Goal: Transaction & Acquisition: Purchase product/service

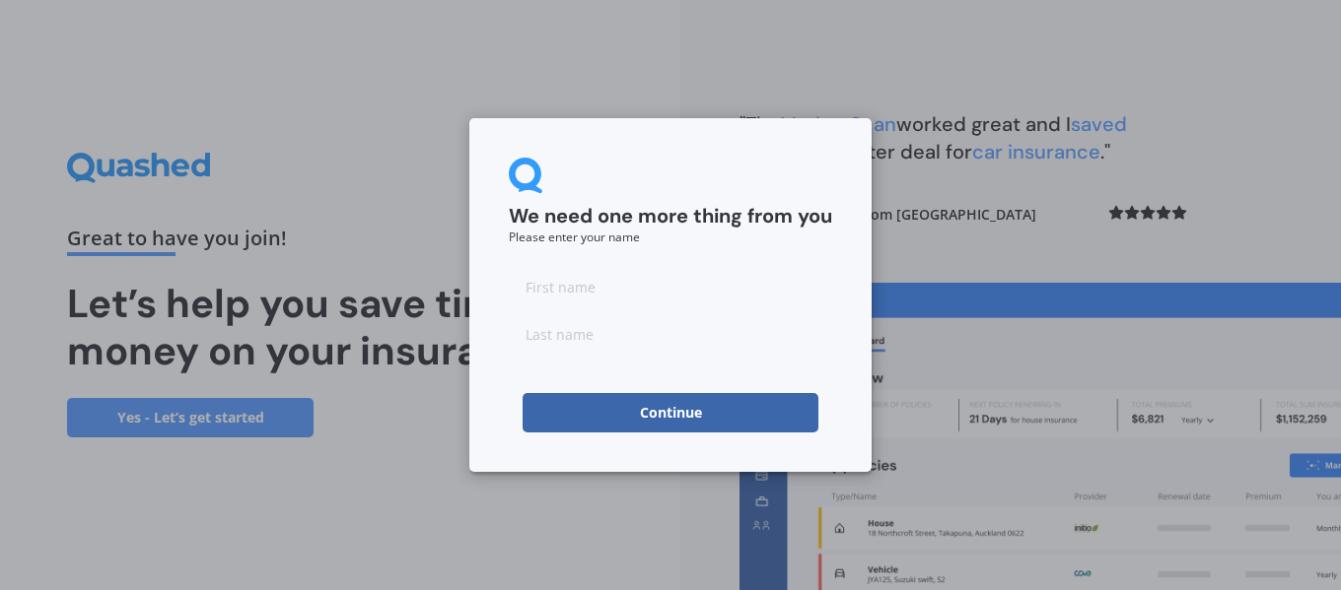
click at [604, 287] on input at bounding box center [670, 286] width 323 height 39
type input "[PERSON_NAME]"
click at [594, 334] on input at bounding box center [670, 333] width 323 height 39
type input "brown"
click at [640, 414] on button "Continue" at bounding box center [670, 412] width 296 height 39
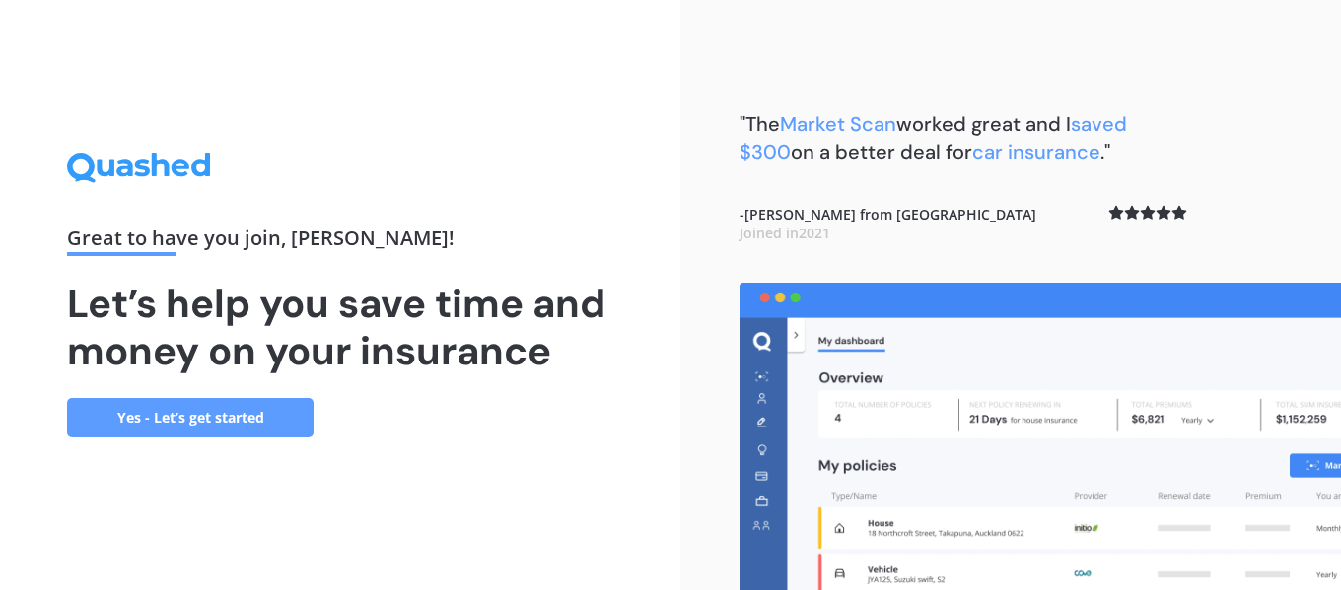
click at [208, 422] on link "Yes - Let’s get started" at bounding box center [190, 417] width 246 height 39
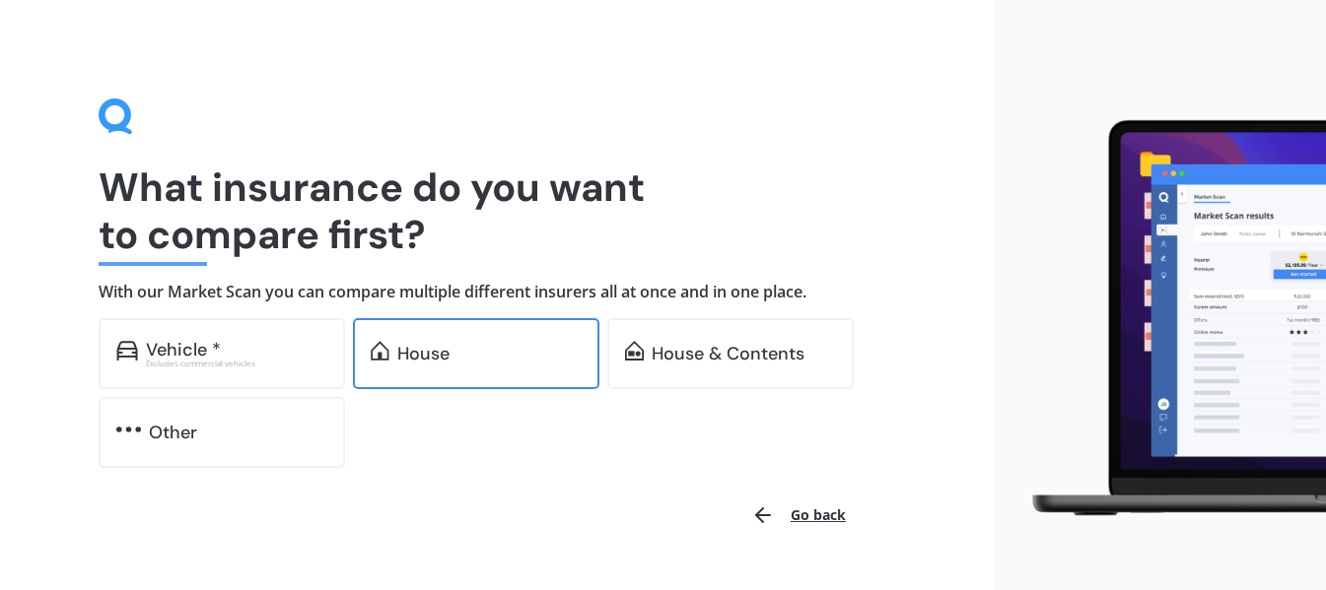
click at [432, 349] on div "House" at bounding box center [423, 354] width 52 height 20
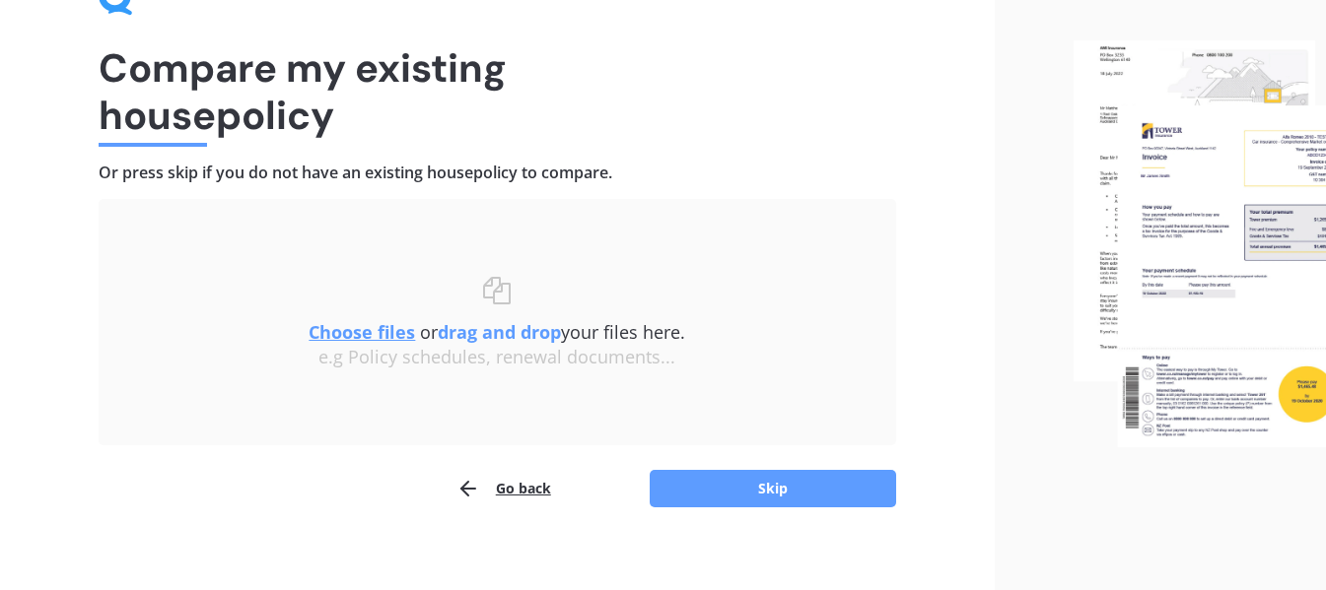
scroll to position [136, 0]
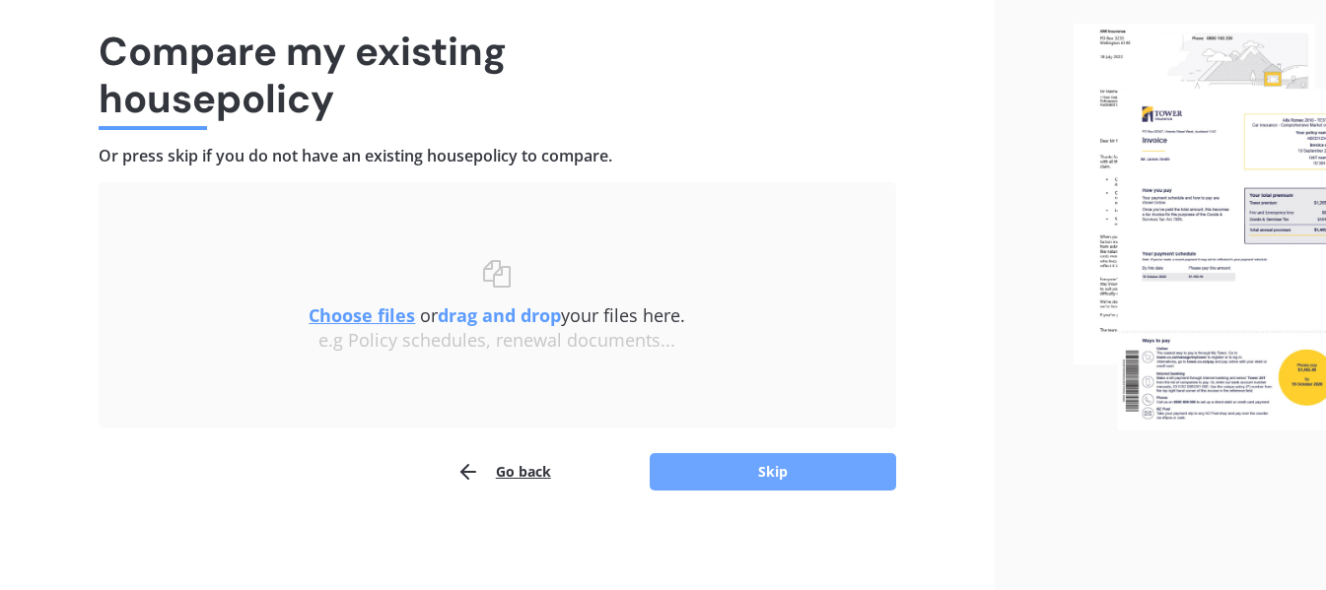
click at [765, 470] on button "Skip" at bounding box center [773, 471] width 246 height 37
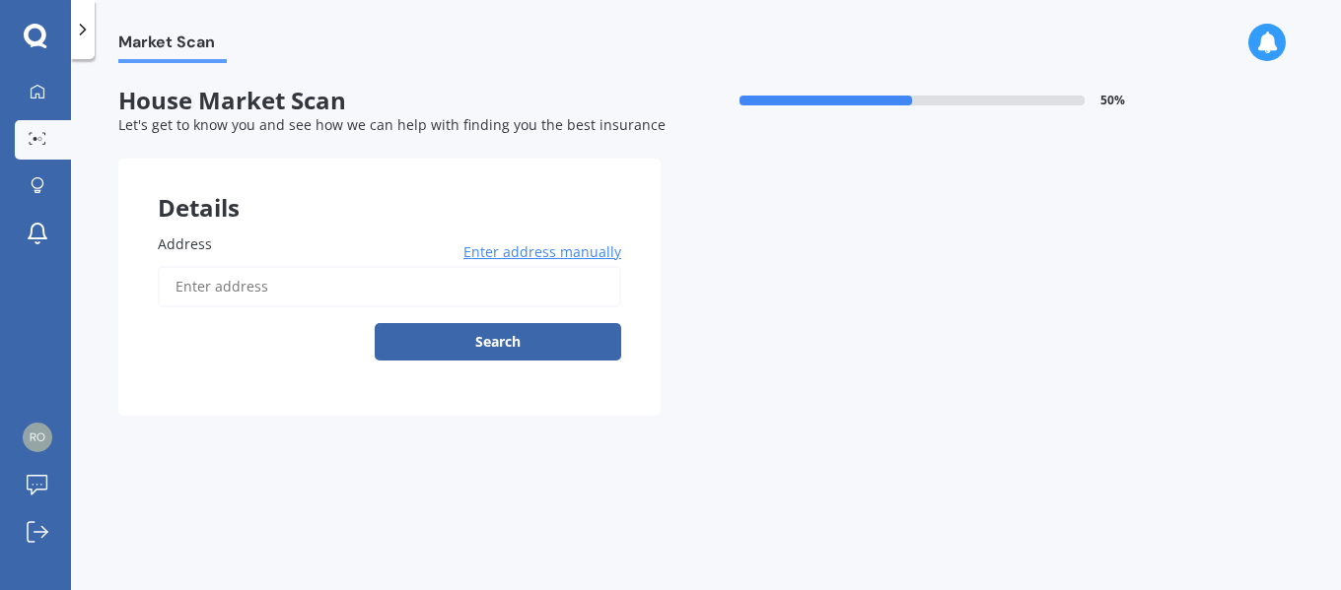
click at [296, 295] on input "Address" at bounding box center [389, 286] width 463 height 41
type input "2/11 Milton Road, Orewa 0931"
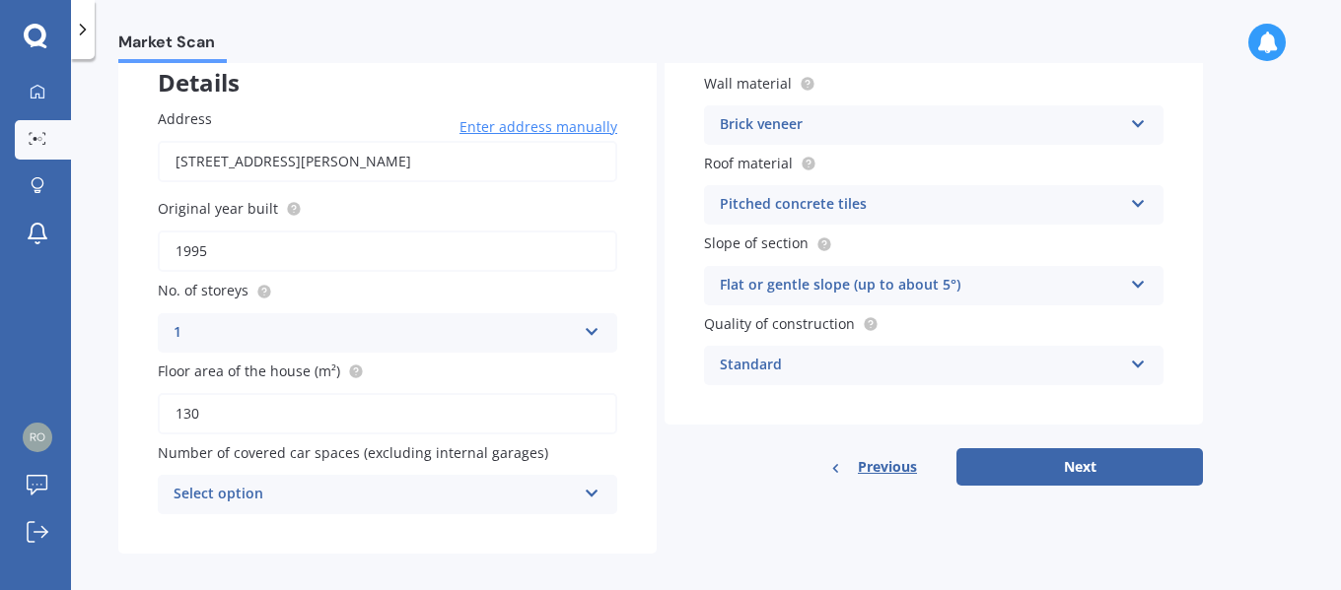
scroll to position [140, 0]
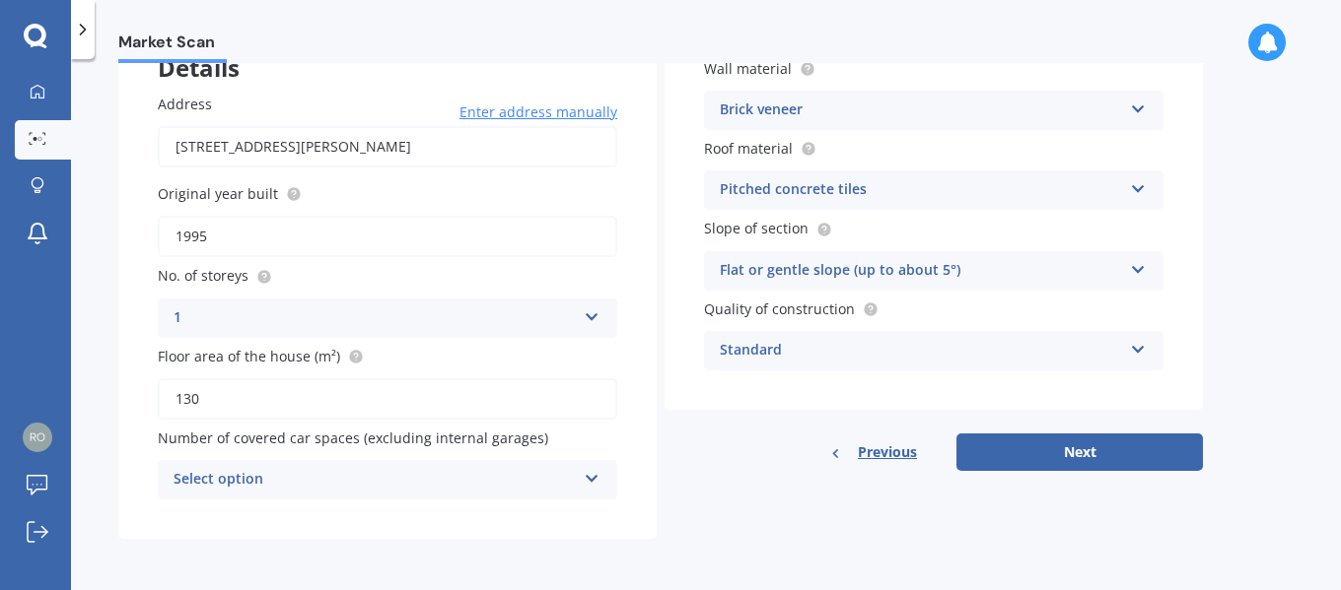
click at [593, 477] on icon at bounding box center [592, 475] width 17 height 14
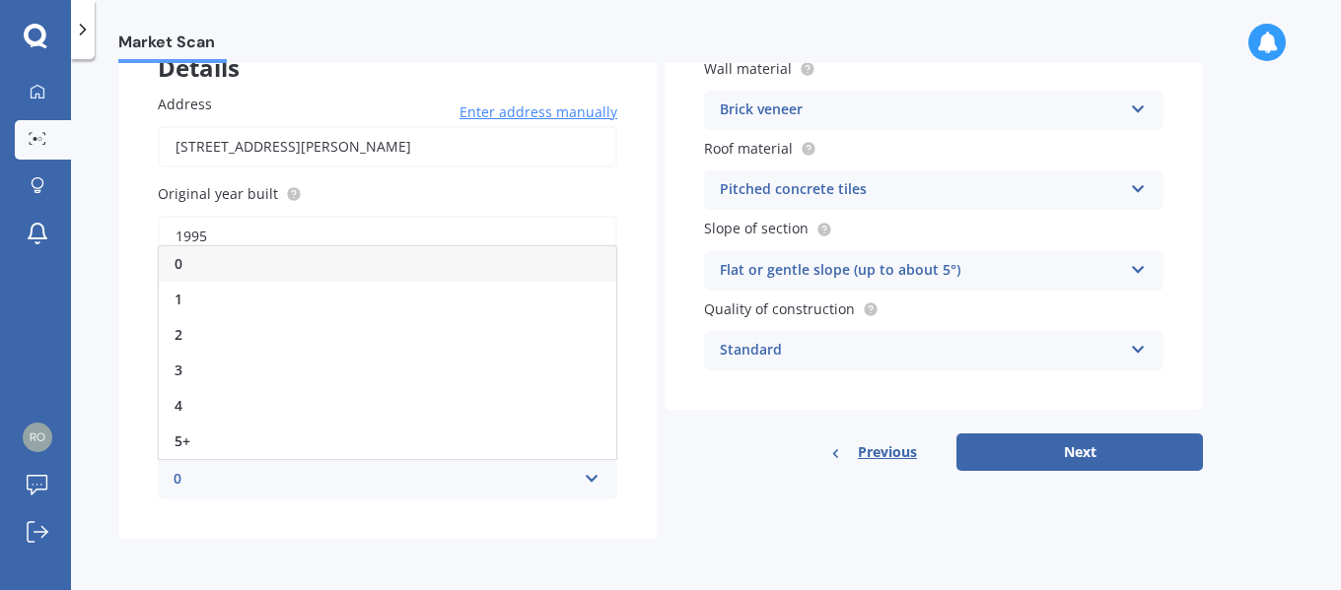
click at [182, 262] on span "0" at bounding box center [178, 263] width 8 height 19
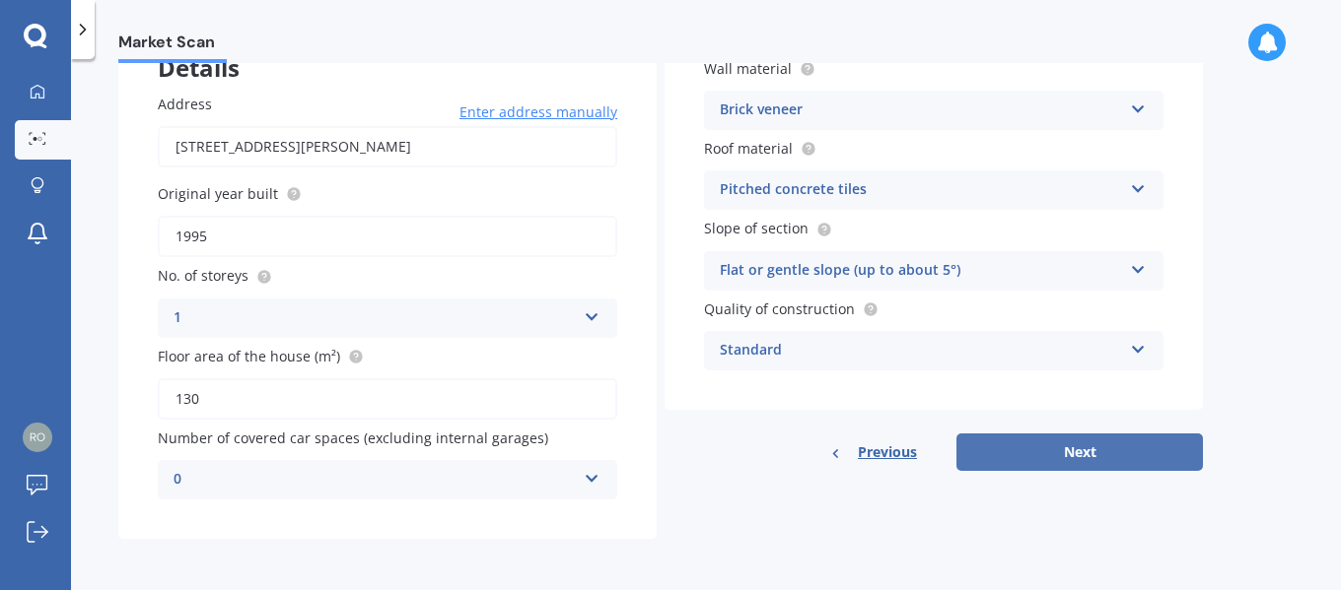
click at [1085, 456] on button "Next" at bounding box center [1079, 452] width 246 height 37
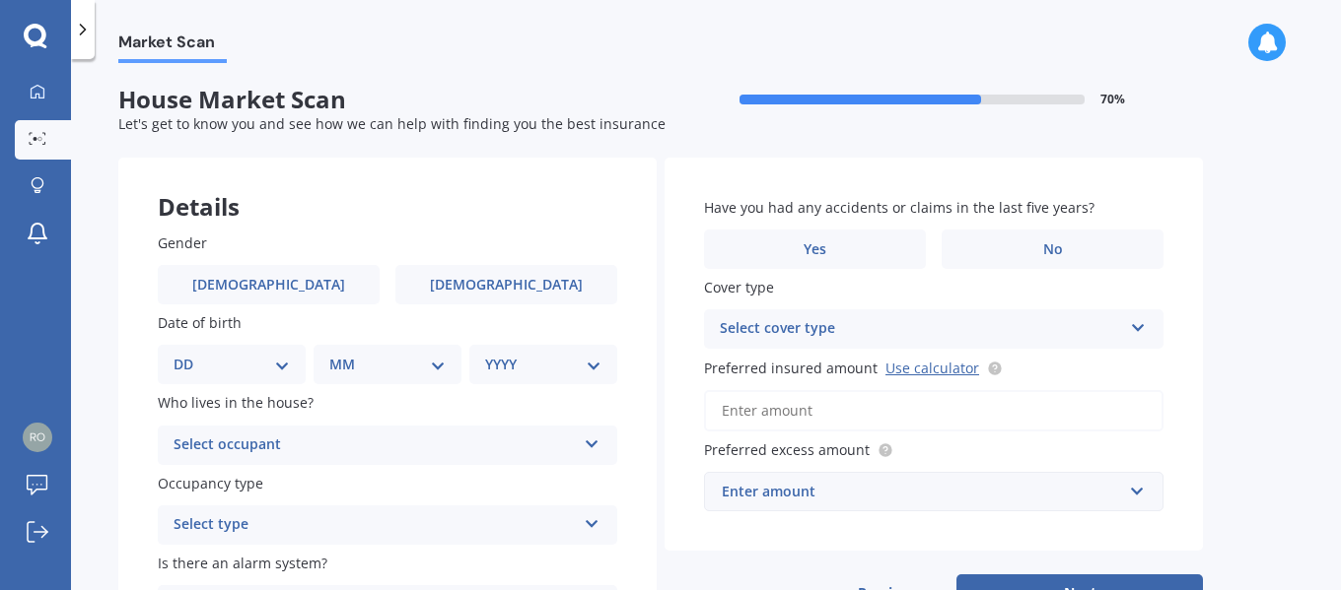
scroll to position [0, 0]
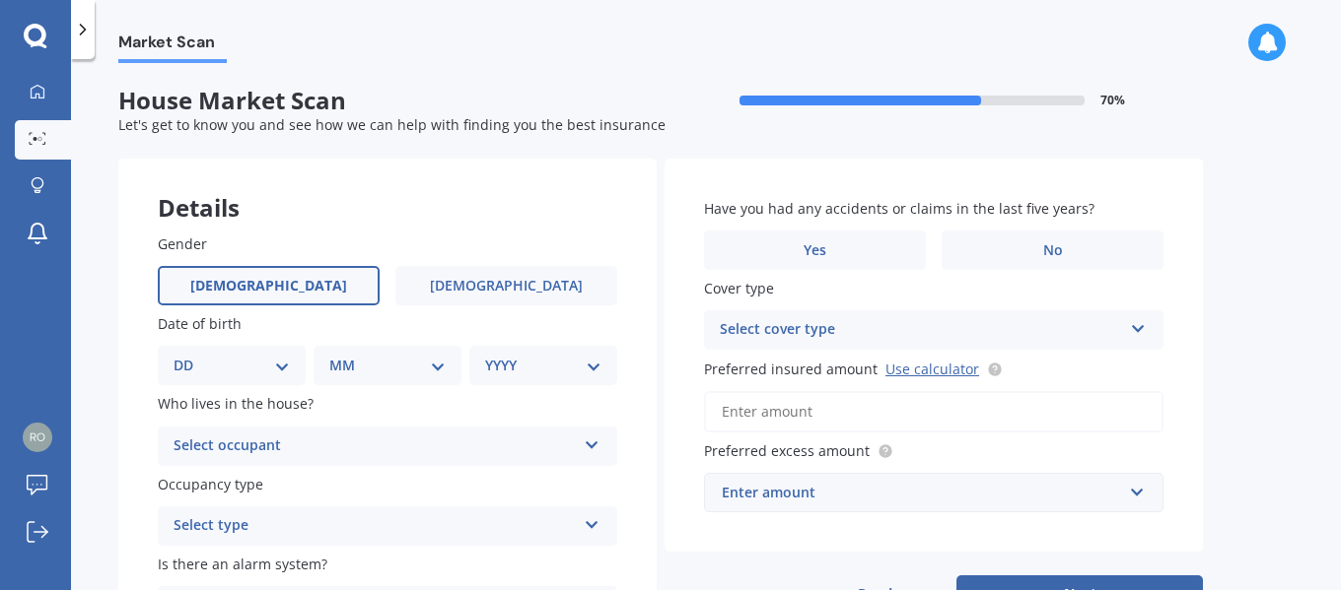
click at [309, 283] on label "Male" at bounding box center [269, 285] width 222 height 39
click at [0, 0] on input "Male" at bounding box center [0, 0] width 0 height 0
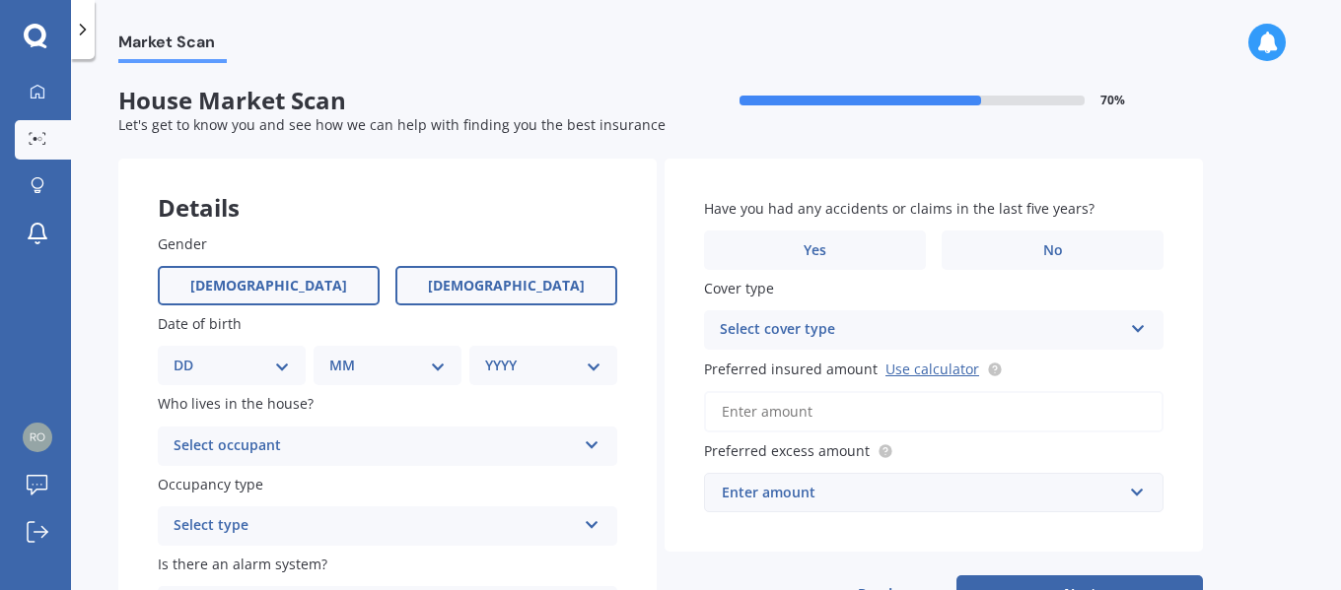
click at [579, 282] on label "Female" at bounding box center [506, 285] width 222 height 39
click at [0, 0] on input "Female" at bounding box center [0, 0] width 0 height 0
click at [294, 277] on label "Male" at bounding box center [269, 285] width 222 height 39
click at [0, 0] on input "Male" at bounding box center [0, 0] width 0 height 0
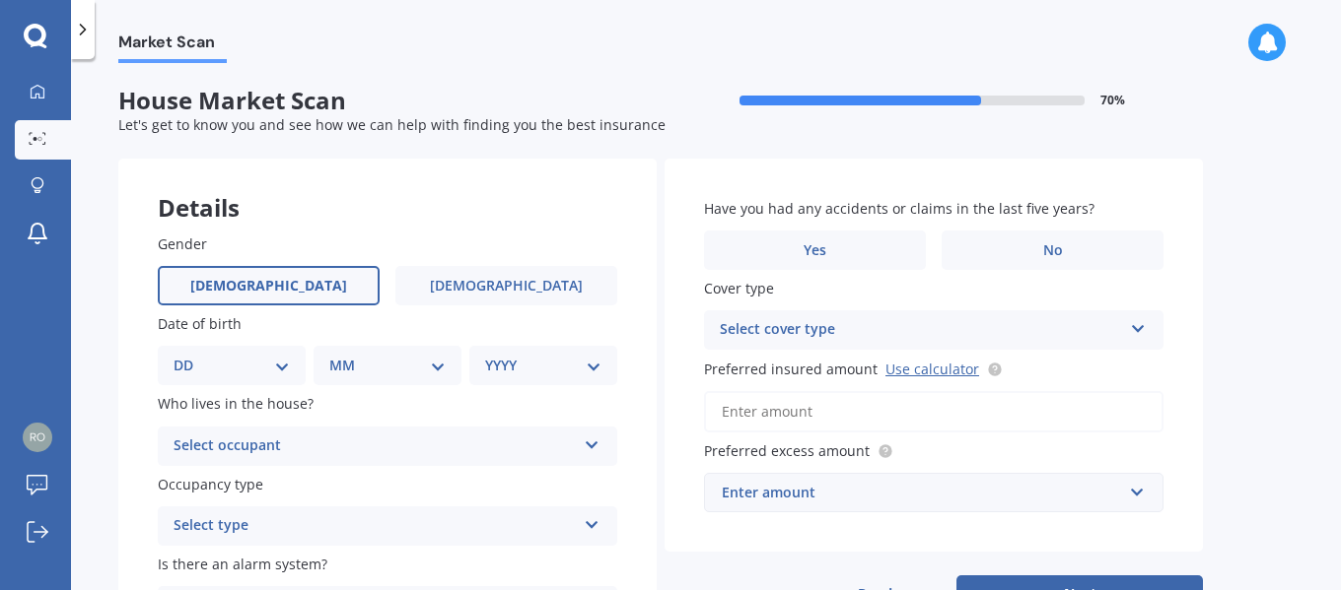
click at [281, 359] on select "DD 01 02 03 04 05 06 07 08 09 10 11 12 13 14 15 16 17 18 19 20 21 22 23 24 25 2…" at bounding box center [232, 366] width 116 height 22
select select "23"
click at [189, 355] on select "DD 01 02 03 04 05 06 07 08 09 10 11 12 13 14 15 16 17 18 19 20 21 22 23 24 25 2…" at bounding box center [232, 366] width 116 height 22
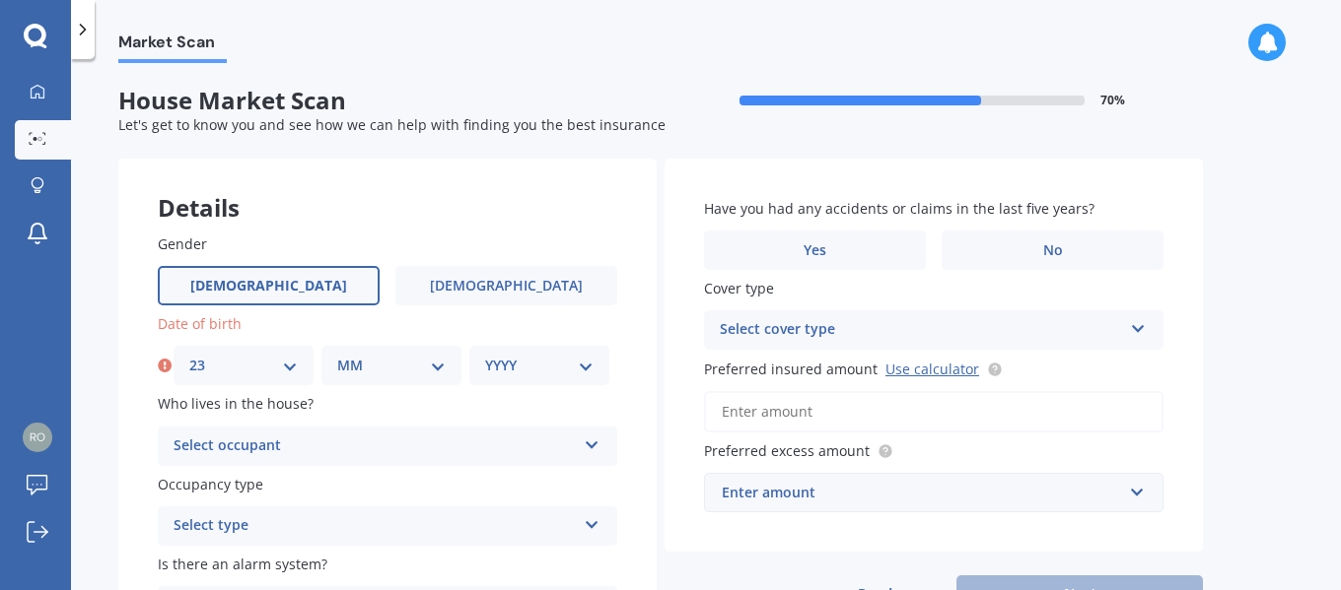
click at [435, 365] on select "MM 01 02 03 04 05 06 07 08 09 10 11 12" at bounding box center [391, 366] width 108 height 22
select select "06"
click at [337, 355] on select "MM 01 02 03 04 05 06 07 08 09 10 11 12" at bounding box center [391, 366] width 108 height 22
click at [587, 363] on select "YYYY 2009 2008 2007 2006 2005 2004 2003 2002 2001 2000 1999 1998 1997 1996 1995…" at bounding box center [539, 366] width 108 height 22
select select "1956"
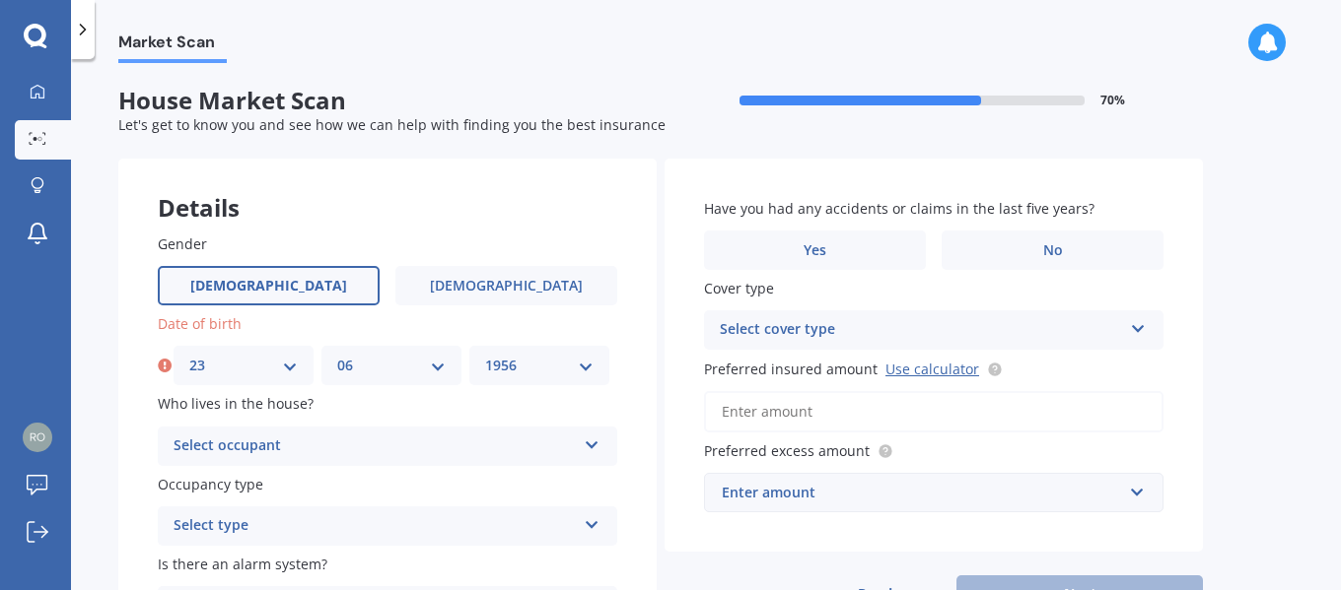
click at [485, 355] on select "YYYY 2009 2008 2007 2006 2005 2004 2003 2002 2001 2000 1999 1998 1997 1996 1995…" at bounding box center [539, 366] width 108 height 22
click at [590, 441] on icon at bounding box center [592, 442] width 17 height 14
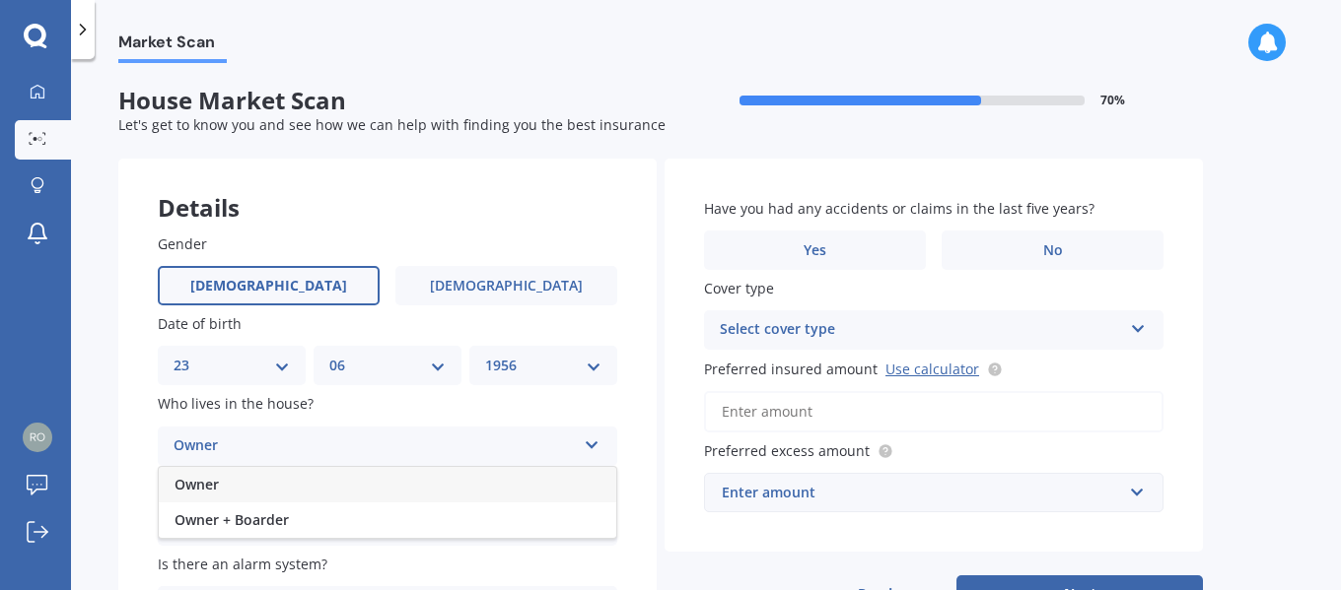
click at [199, 480] on span "Owner" at bounding box center [196, 484] width 44 height 19
click at [591, 521] on icon at bounding box center [592, 522] width 17 height 14
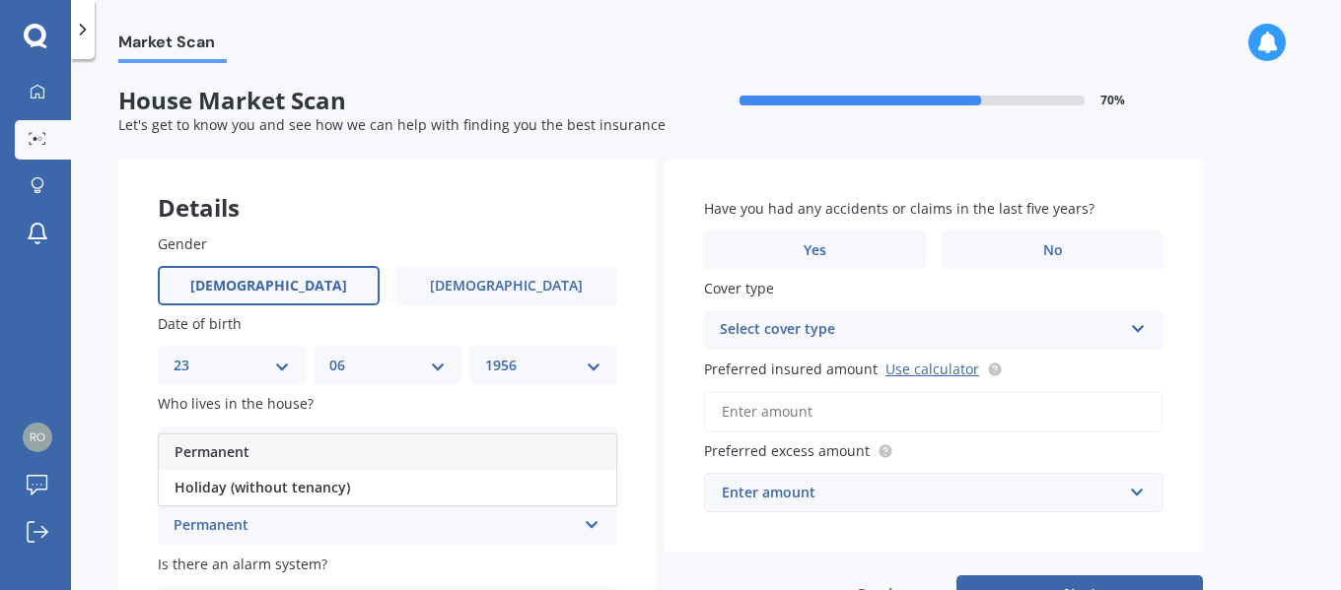
click at [240, 526] on div "Permanent" at bounding box center [375, 527] width 402 height 24
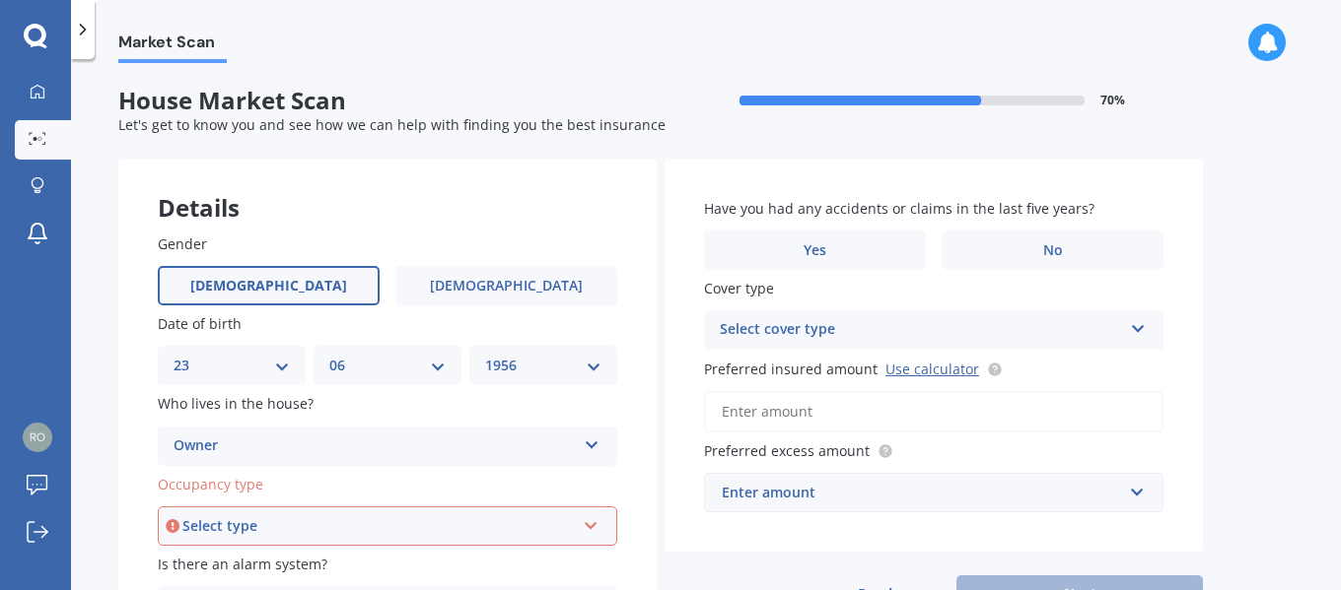
click at [590, 517] on icon at bounding box center [591, 523] width 17 height 14
click at [227, 456] on span "Permanent" at bounding box center [212, 453] width 75 height 19
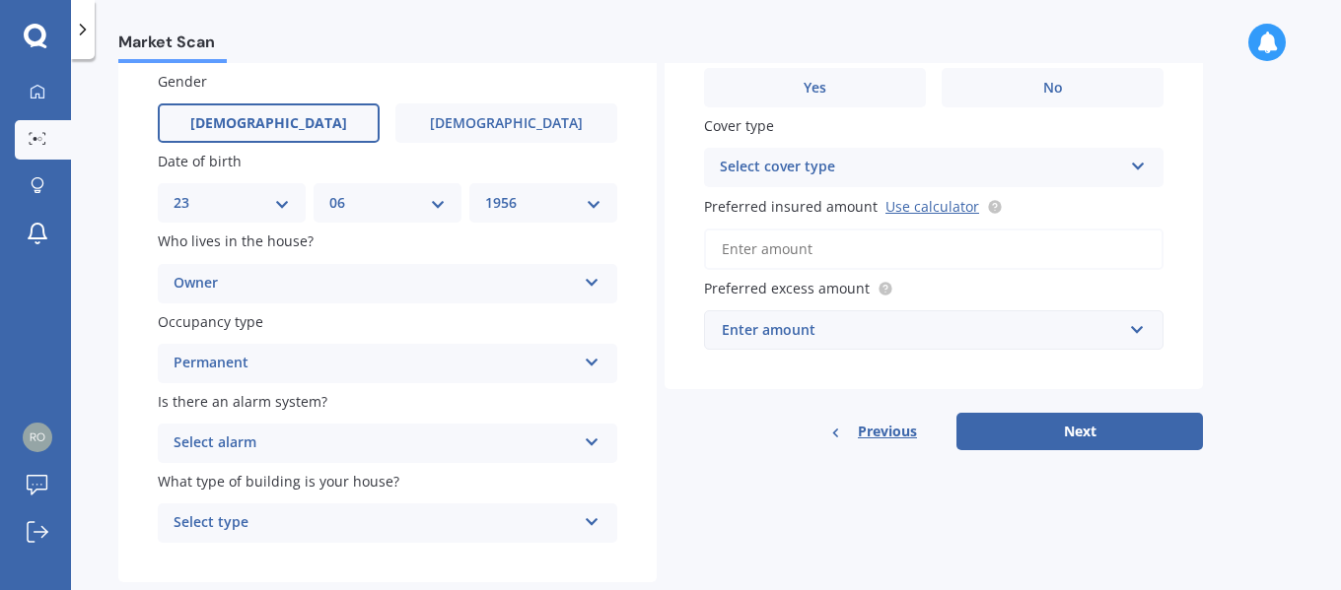
scroll to position [197, 0]
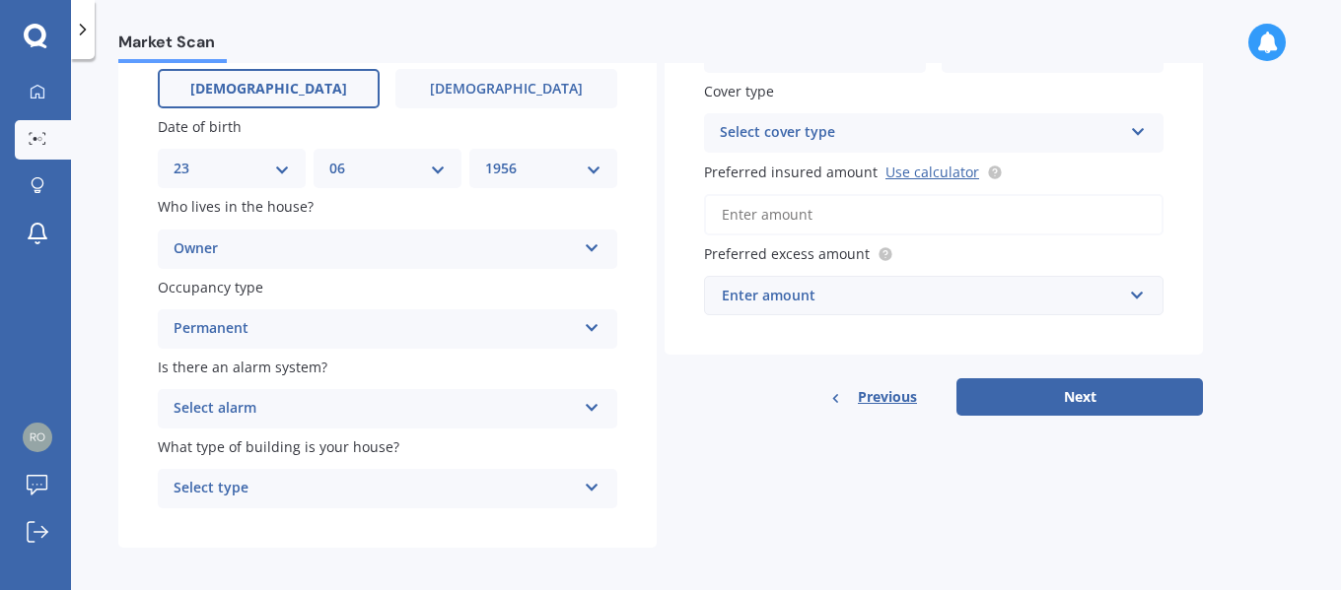
click at [590, 406] on icon at bounding box center [592, 404] width 17 height 14
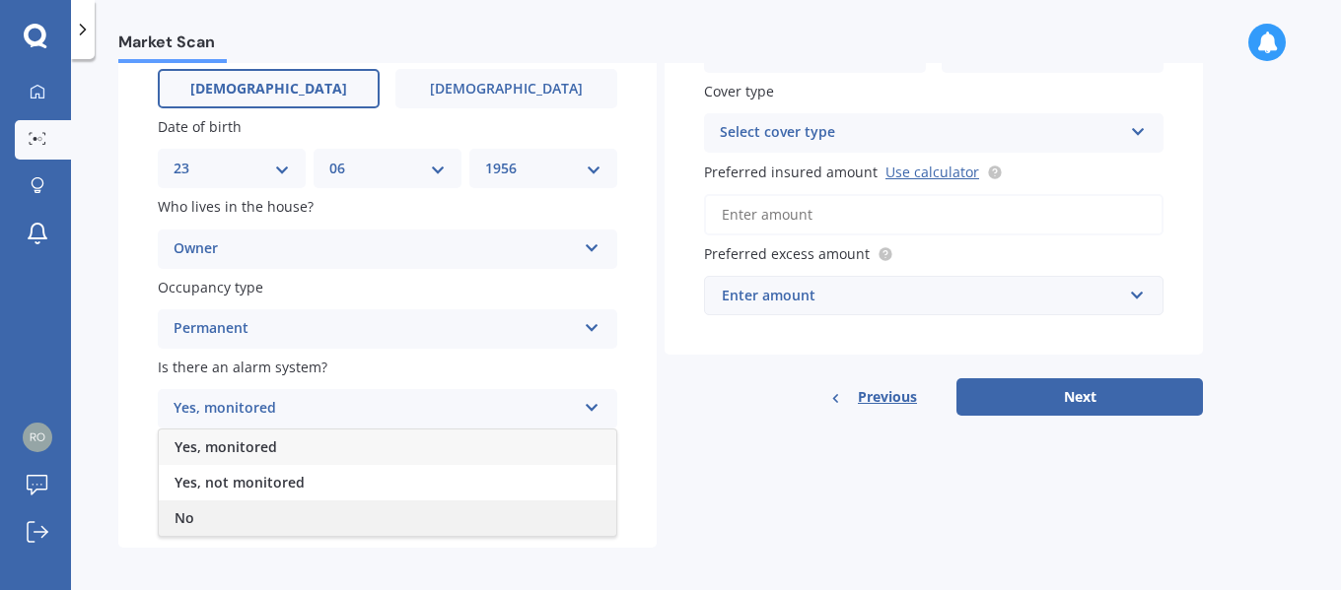
click at [183, 518] on span "No" at bounding box center [184, 518] width 20 height 19
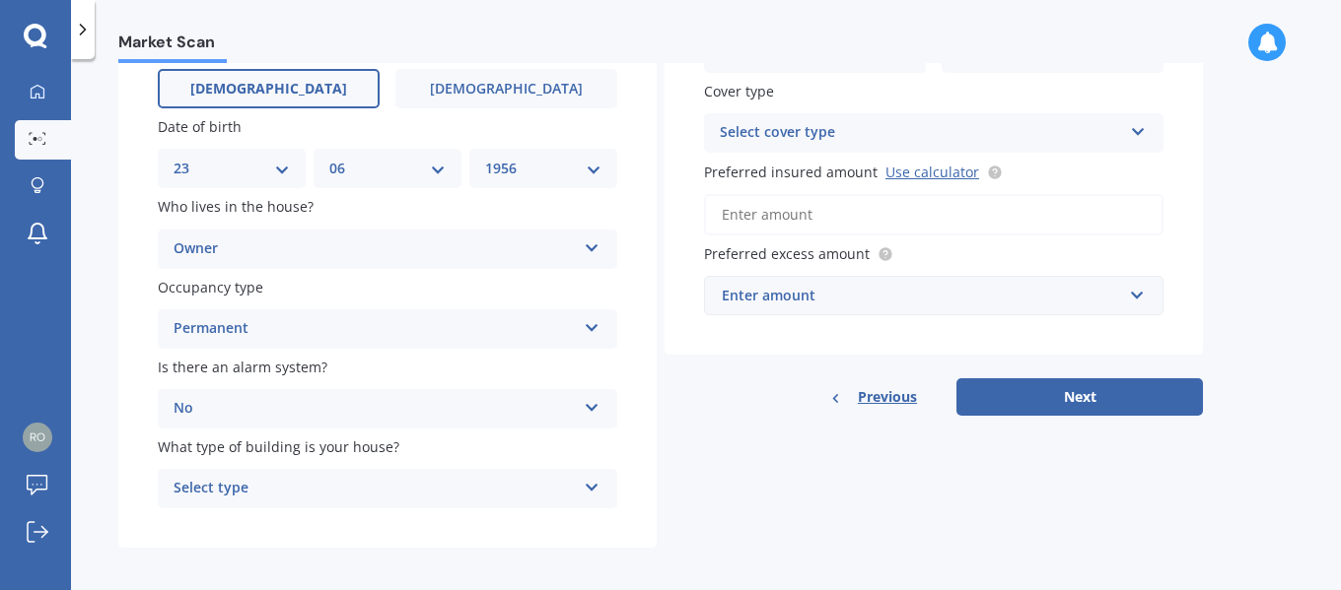
click at [590, 485] on icon at bounding box center [592, 484] width 17 height 14
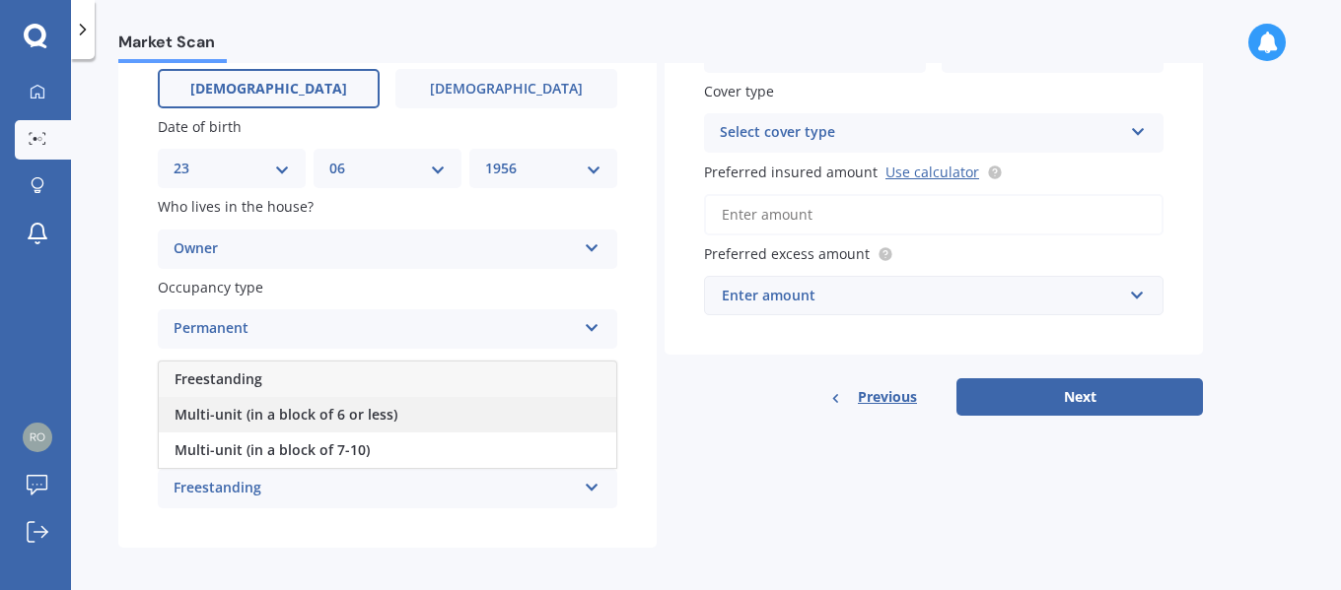
click at [244, 416] on span "Multi-unit (in a block of 6 or less)" at bounding box center [285, 414] width 223 height 19
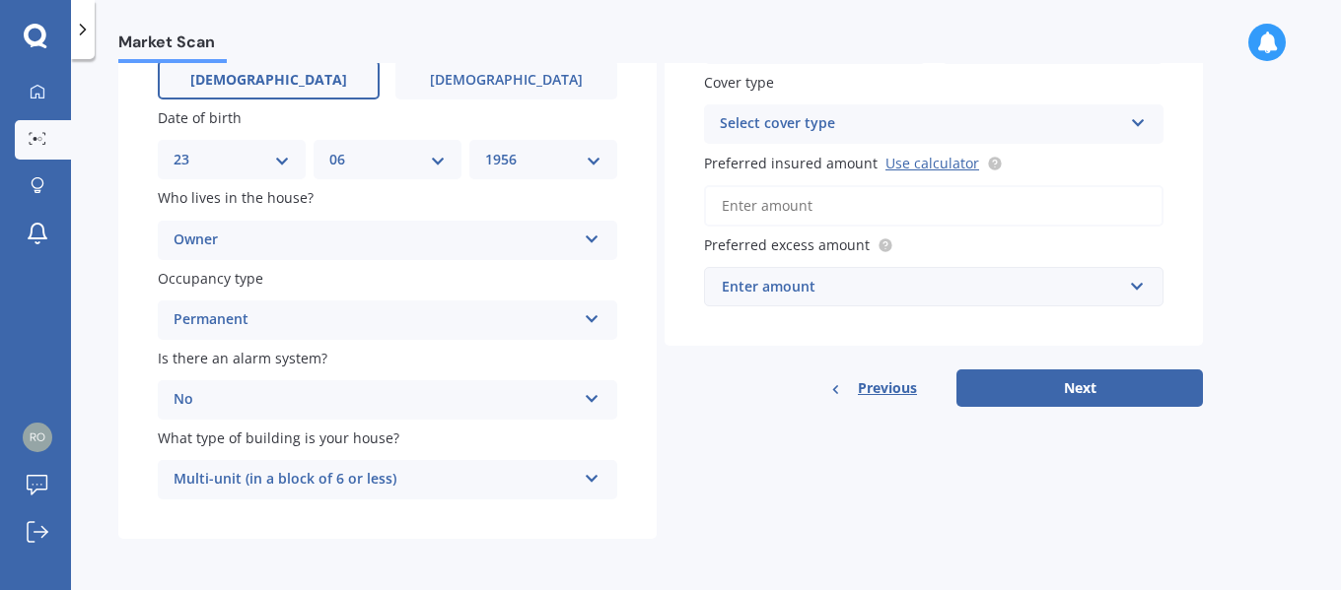
scroll to position [107, 0]
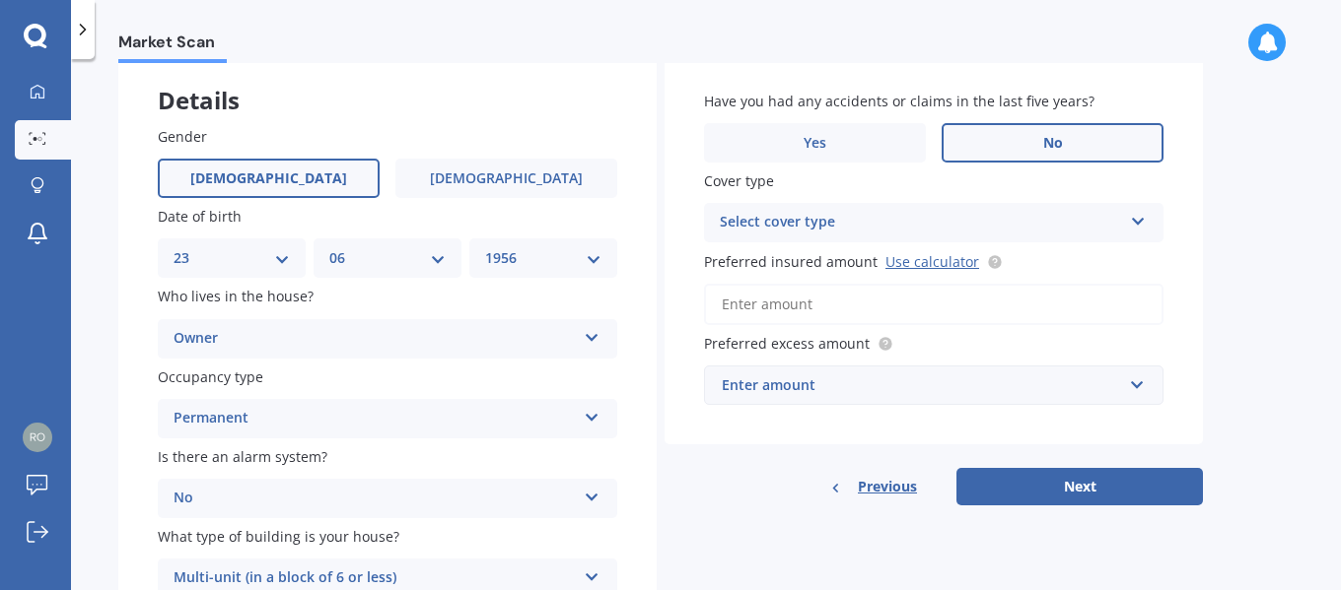
click at [1055, 140] on span "No" at bounding box center [1053, 143] width 20 height 17
click at [0, 0] on input "No" at bounding box center [0, 0] width 0 height 0
click at [1142, 222] on icon at bounding box center [1138, 218] width 17 height 14
click at [821, 303] on input "Preferred insured amount Use calculator" at bounding box center [933, 304] width 459 height 41
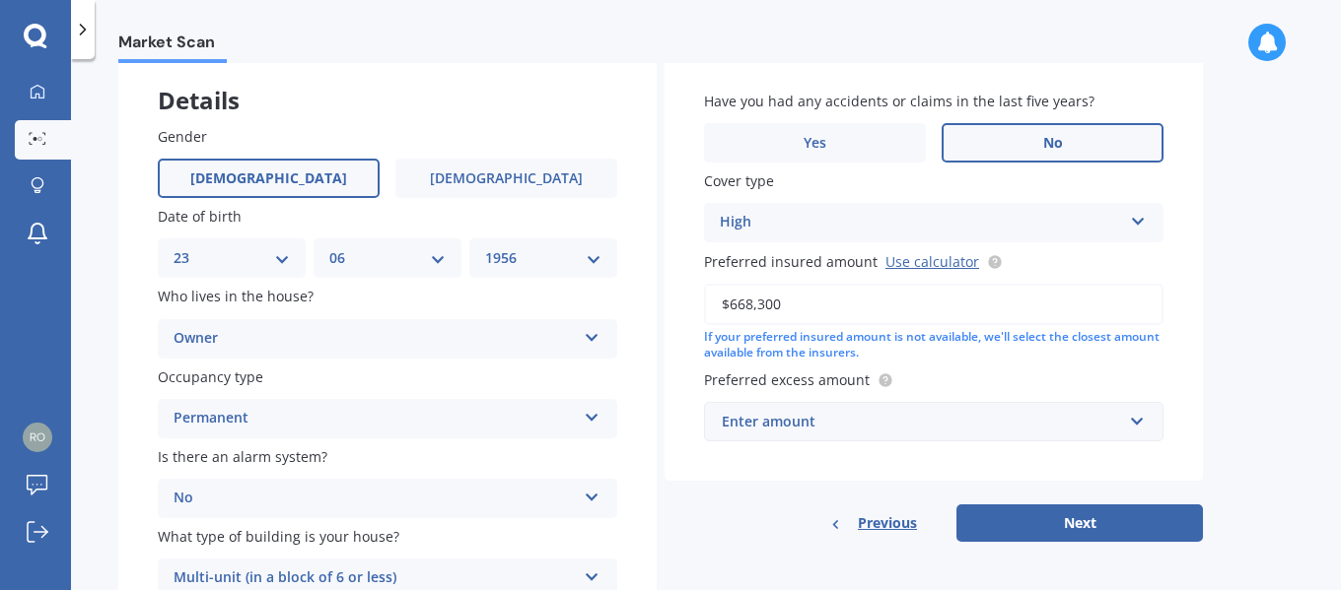
type input "$668,300"
click at [902, 379] on label "Preferred excess amount" at bounding box center [929, 380] width 451 height 21
click at [830, 424] on div "Enter amount" at bounding box center [922, 422] width 400 height 22
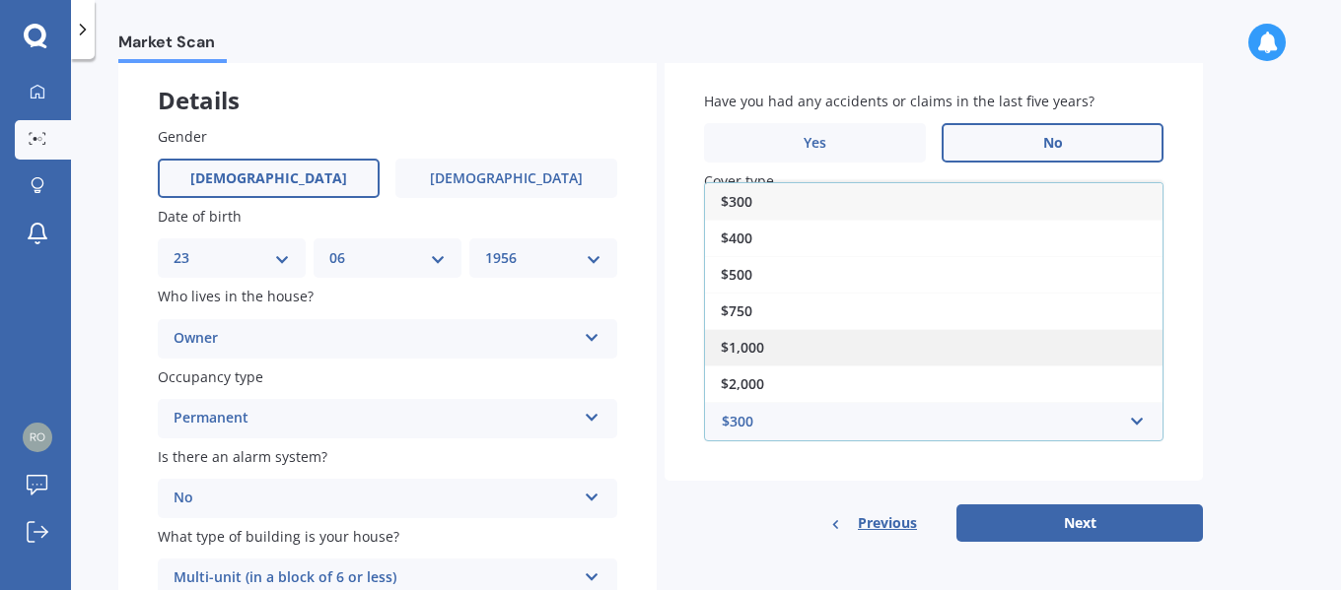
click at [739, 346] on span "$1,000" at bounding box center [742, 347] width 43 height 19
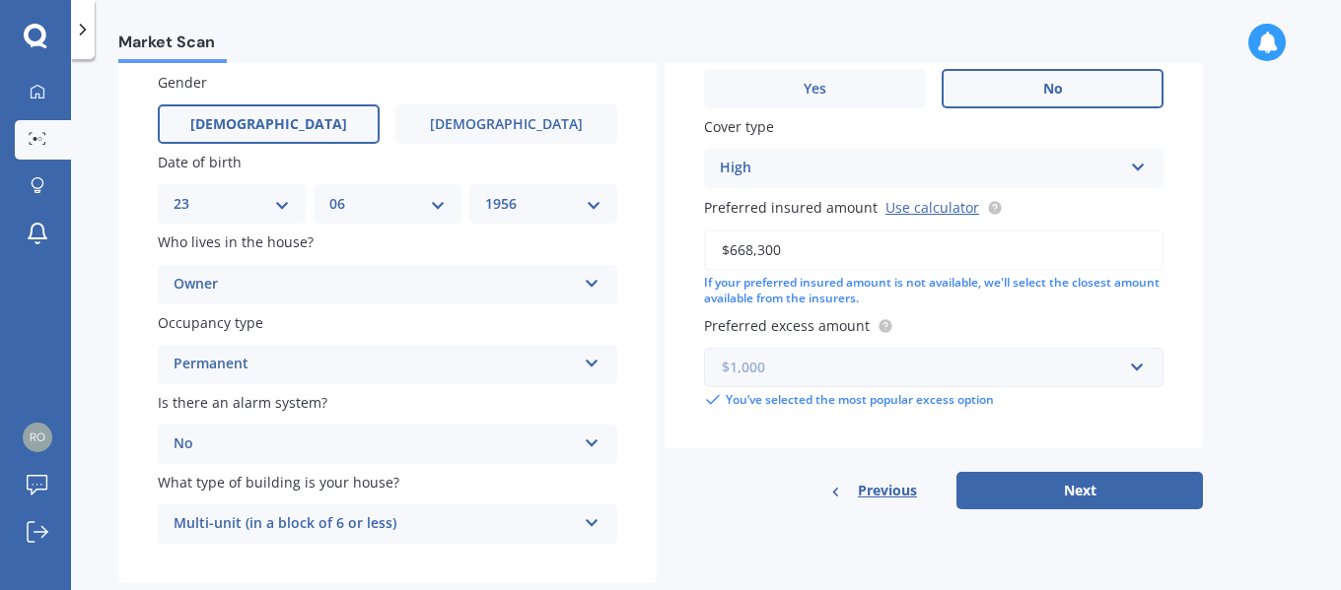
scroll to position [206, 0]
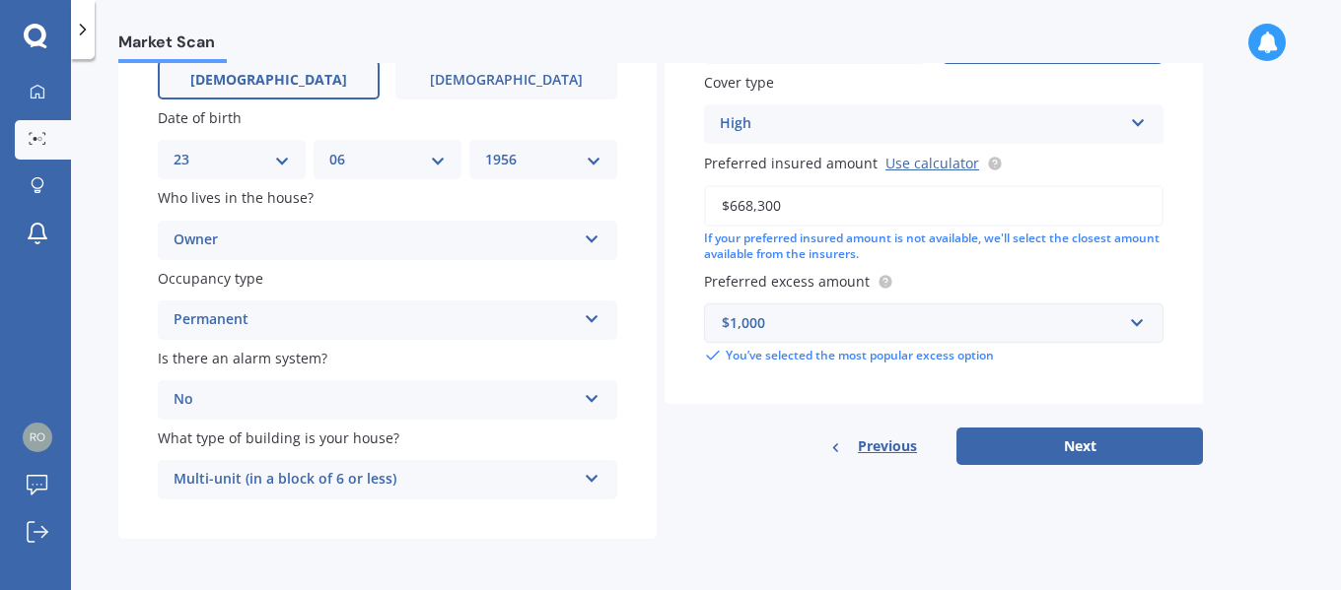
click at [1006, 321] on div "$1,000" at bounding box center [922, 323] width 400 height 22
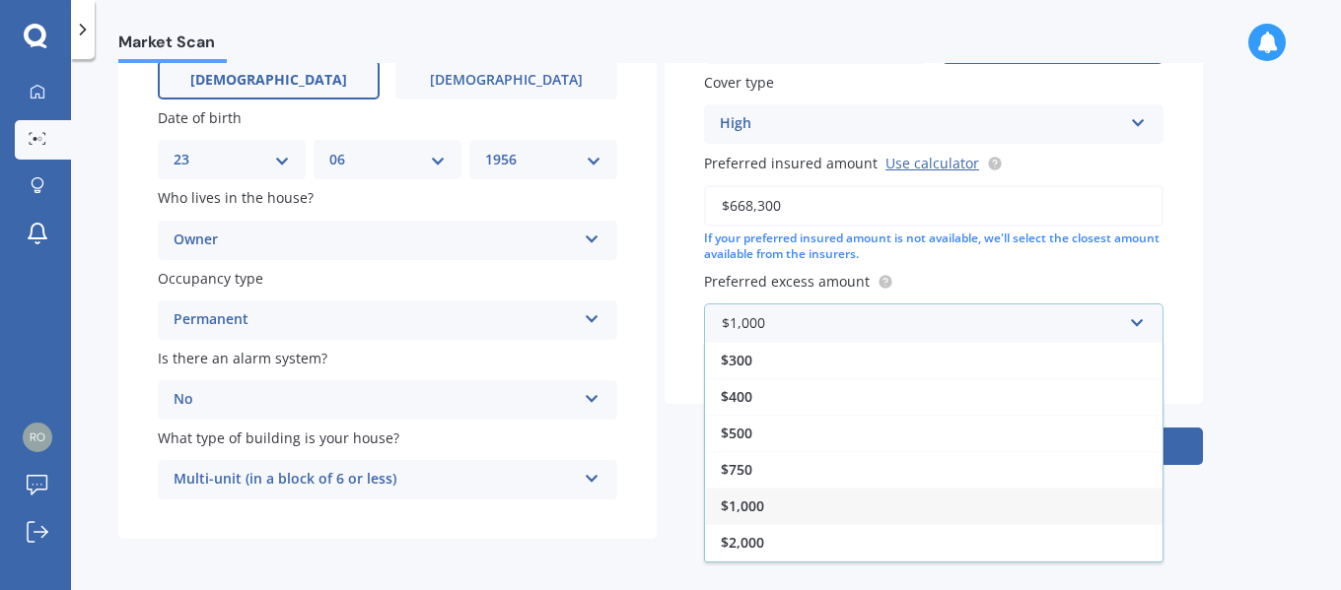
click at [729, 502] on span "$1,000" at bounding box center [742, 506] width 43 height 19
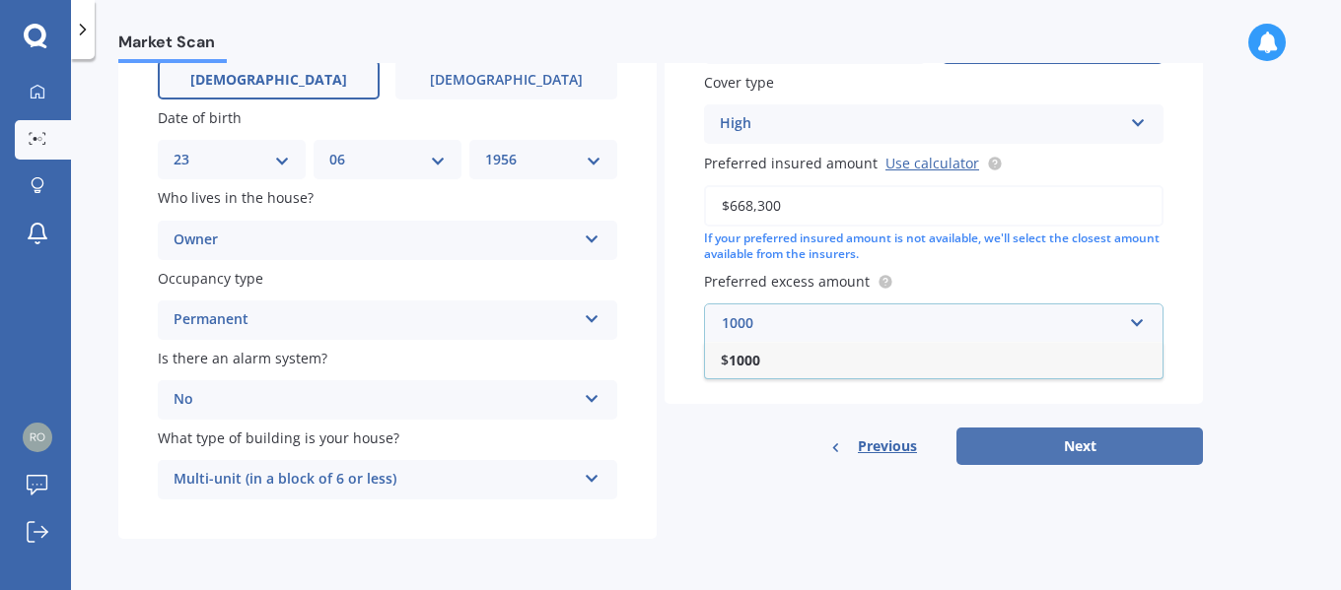
type input "1000"
click at [1119, 442] on button "Next" at bounding box center [1079, 446] width 246 height 37
select select "23"
select select "06"
select select "1956"
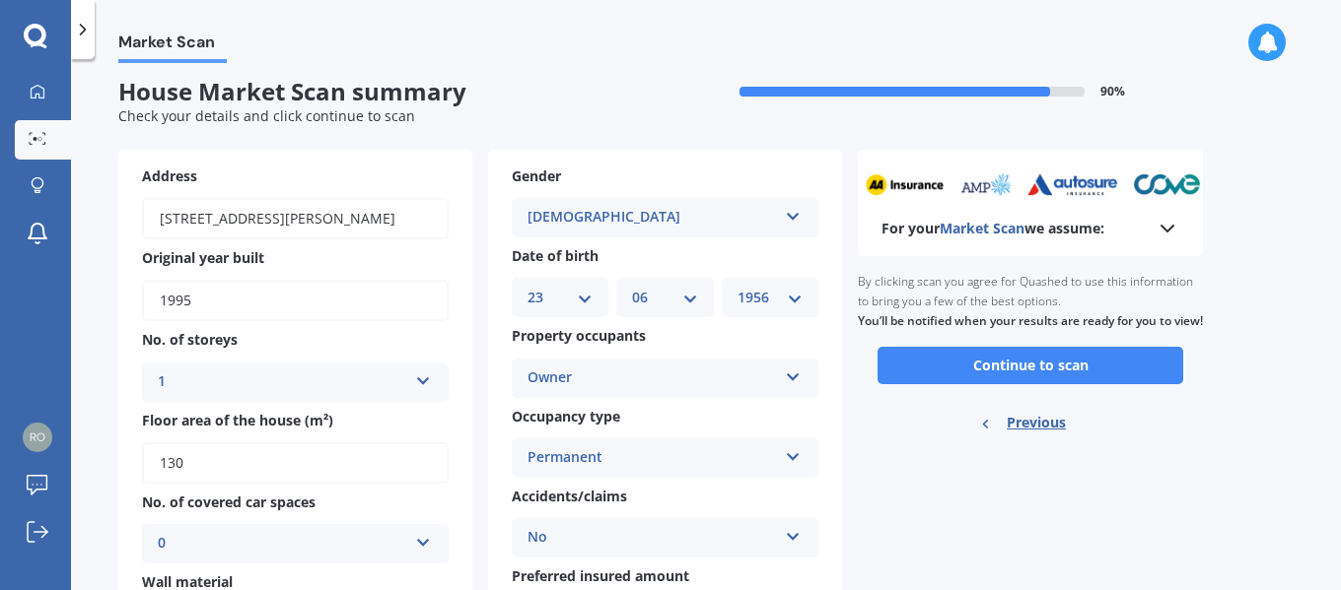
scroll to position [0, 0]
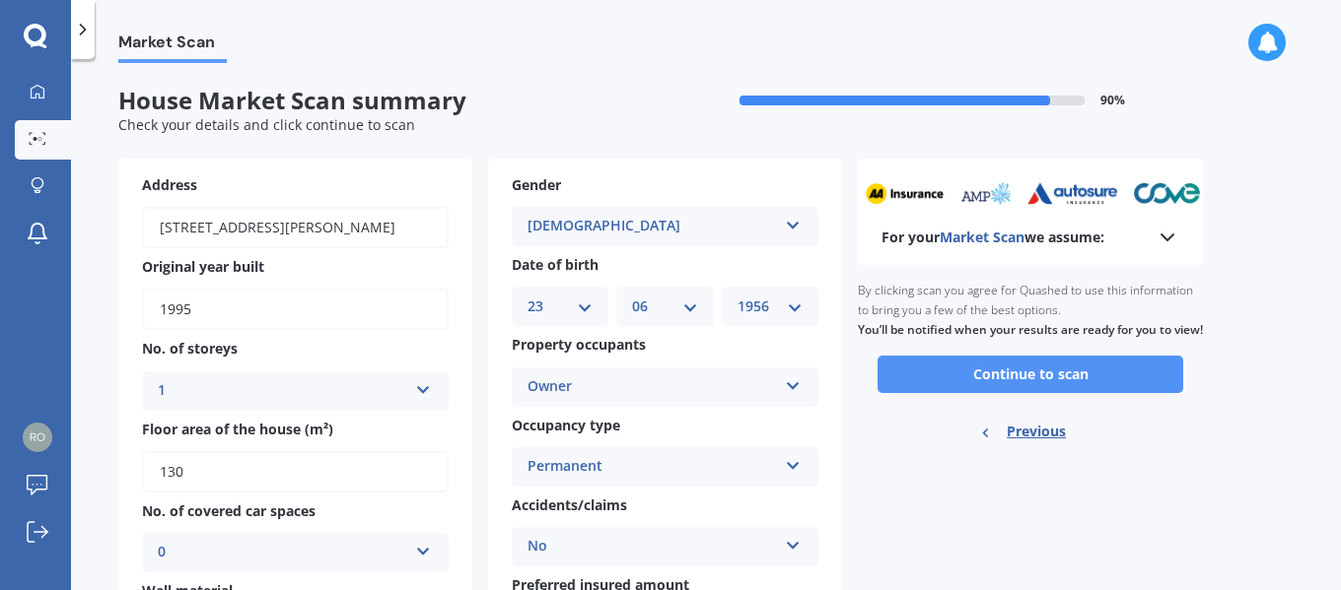
click at [1043, 393] on button "Continue to scan" at bounding box center [1030, 374] width 306 height 37
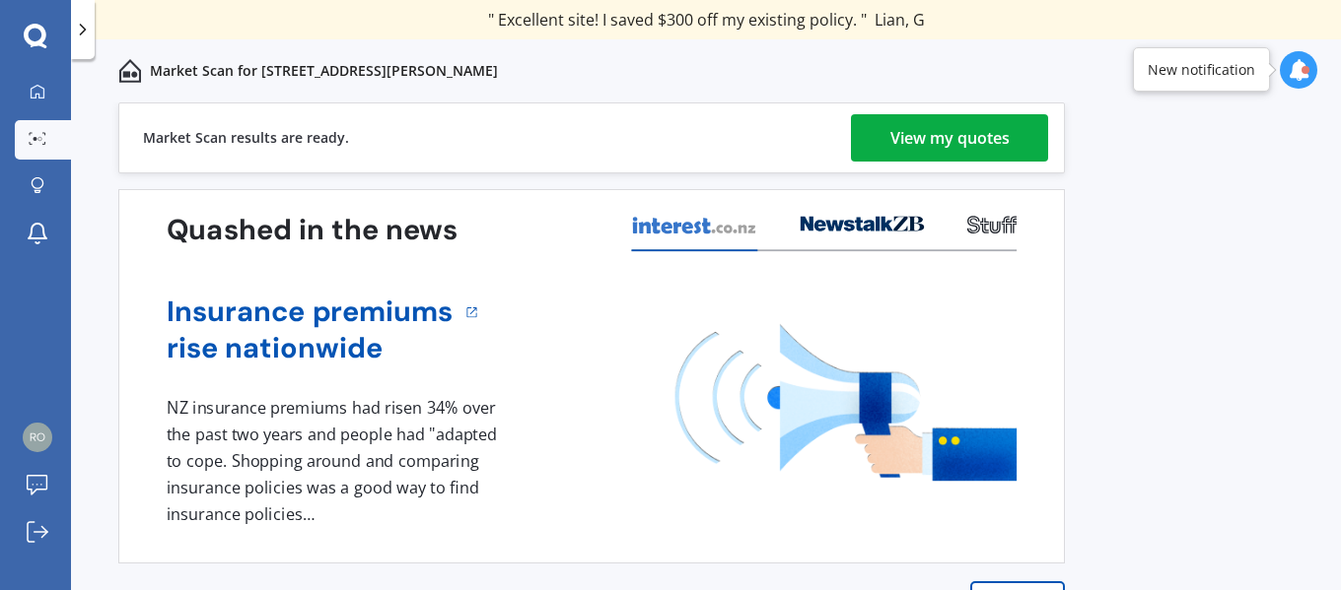
scroll to position [50, 0]
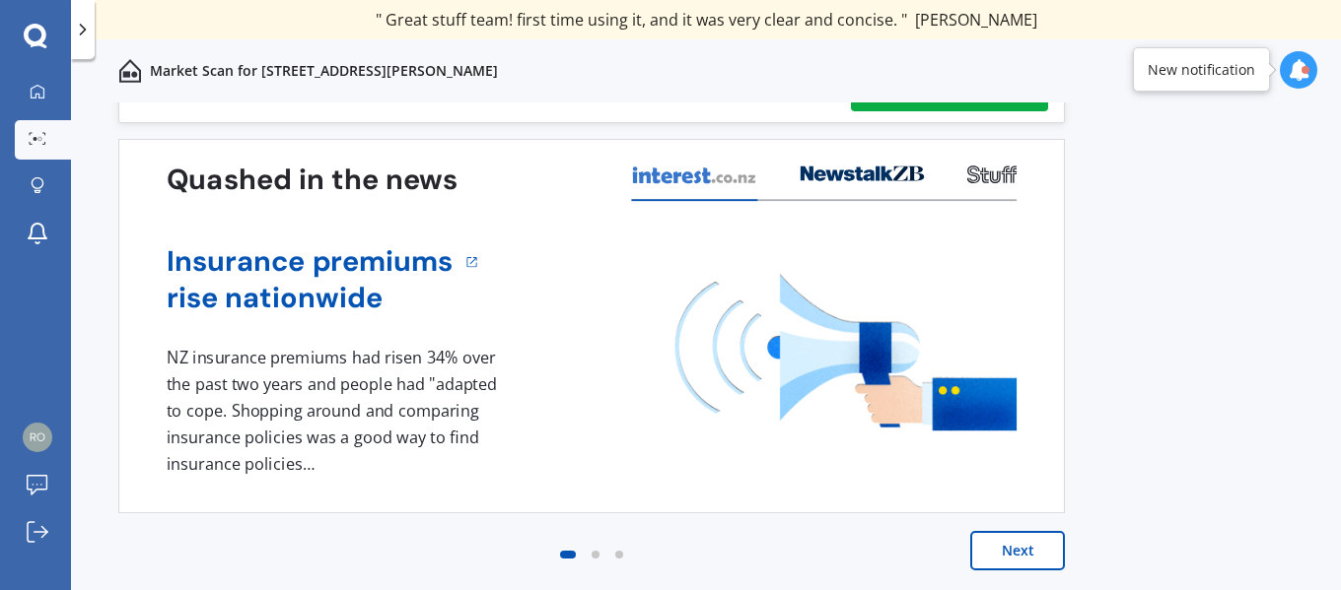
click at [1032, 554] on button "Next" at bounding box center [1017, 550] width 95 height 39
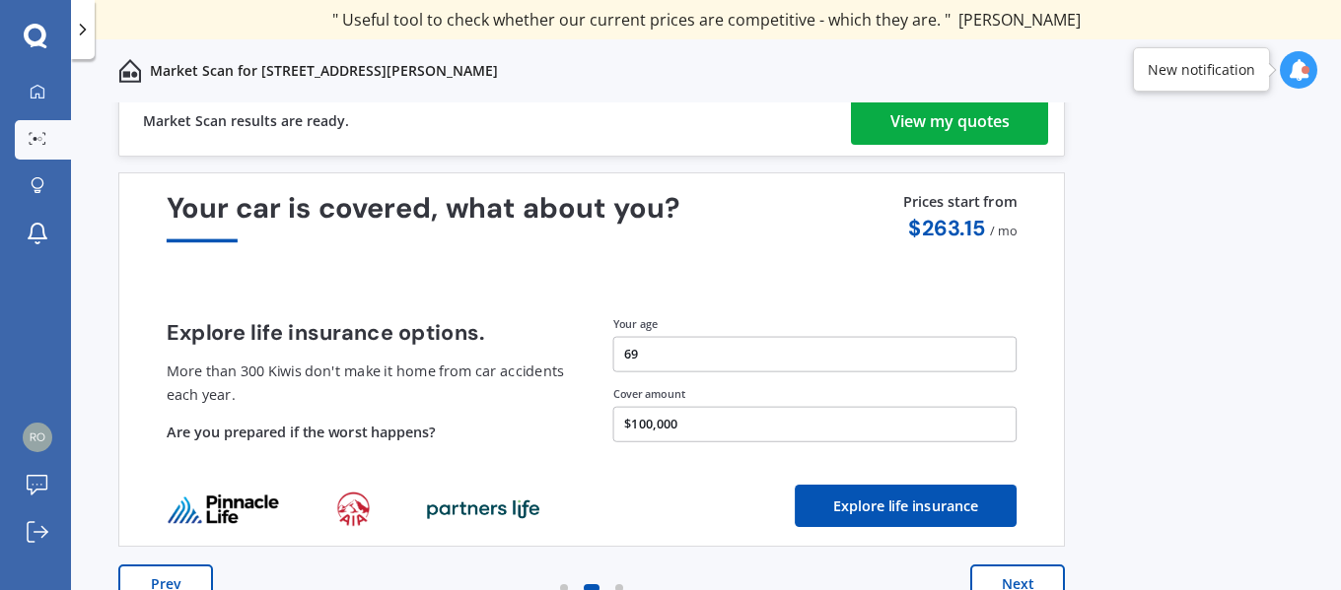
scroll to position [0, 0]
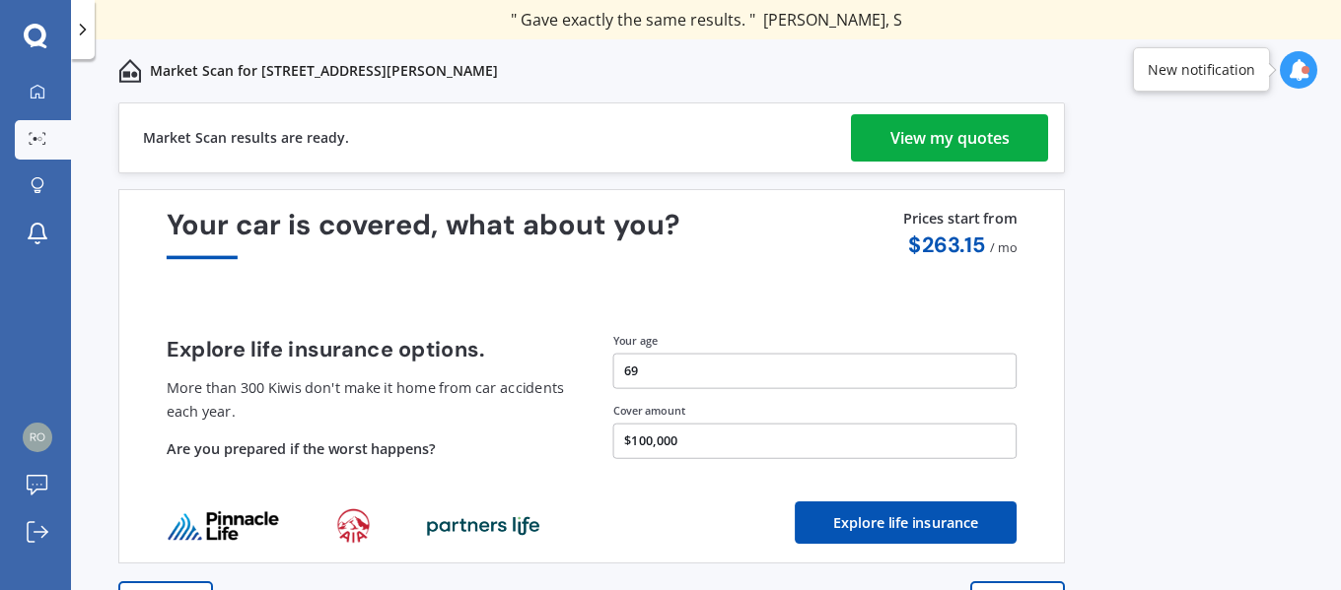
click at [910, 134] on div "View my quotes" at bounding box center [949, 137] width 119 height 47
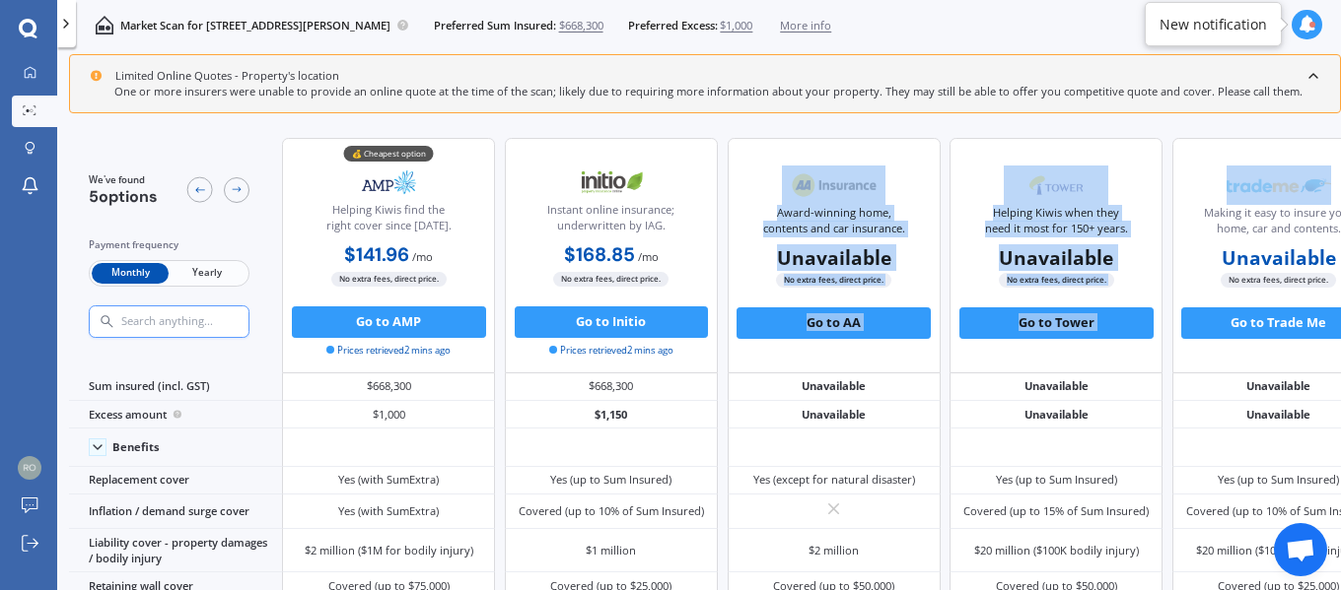
drag, startPoint x: 1180, startPoint y: 127, endPoint x: 895, endPoint y: 128, distance: 284.9
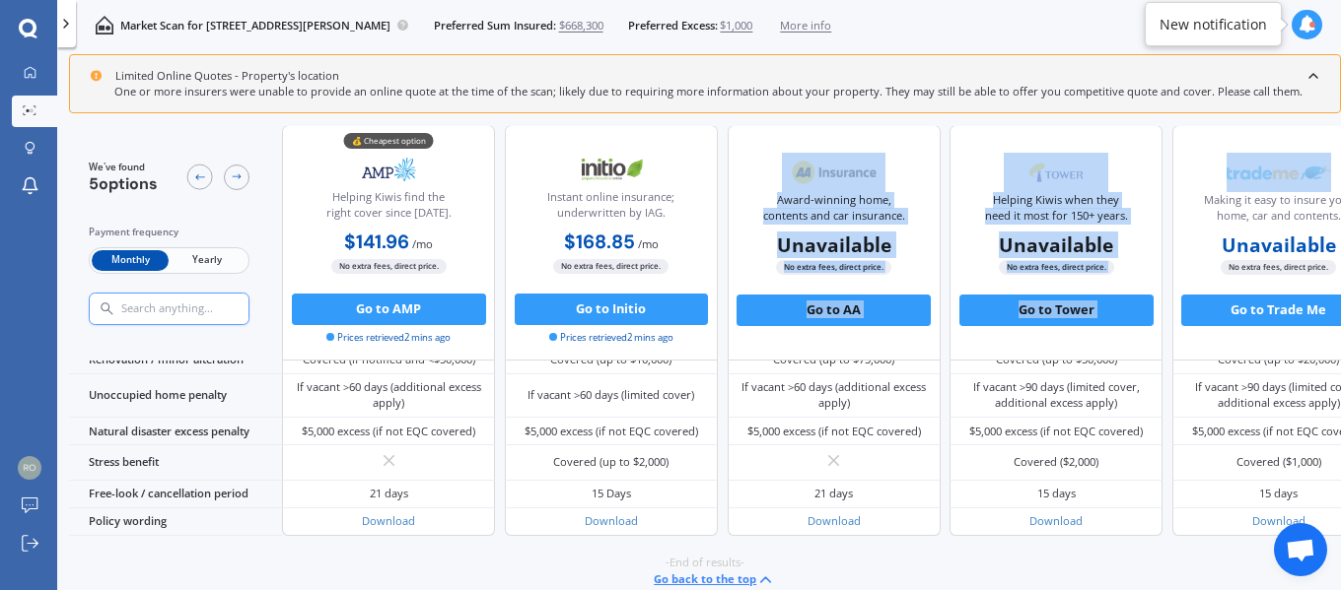
scroll to position [944, 0]
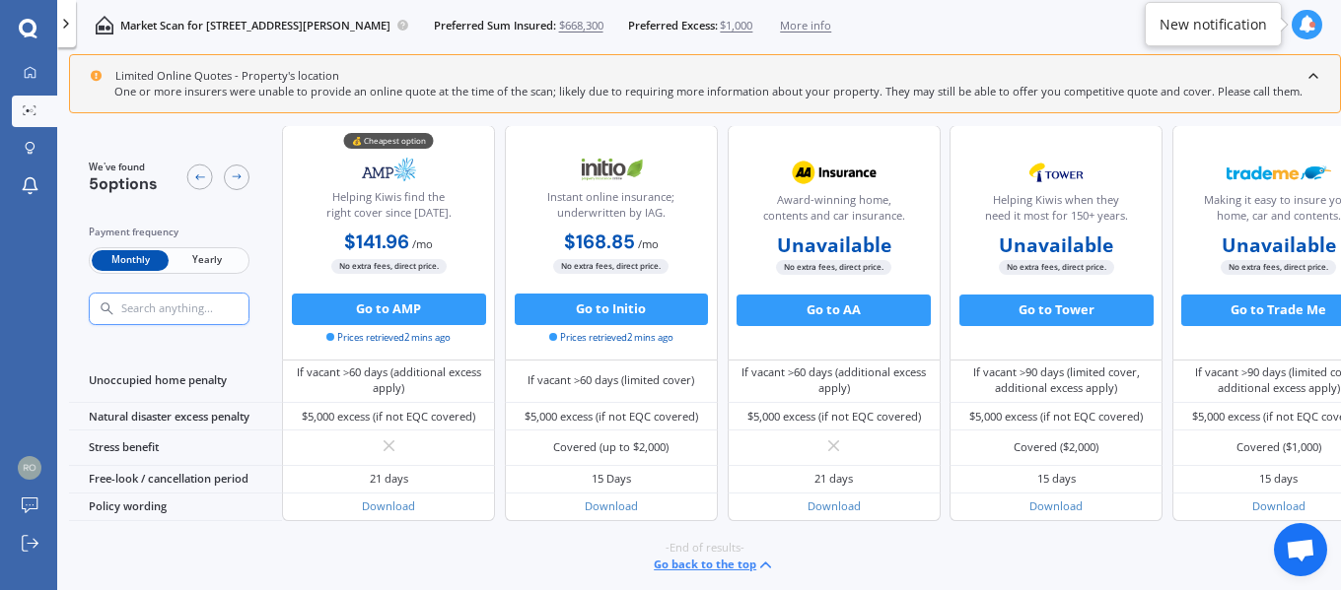
drag, startPoint x: 1276, startPoint y: 583, endPoint x: 1209, endPoint y: 586, distance: 67.1
click at [1209, 586] on div "We've found 5 options Payment frequency Monthly Yearly 💰 Cheapest option Helpin…" at bounding box center [705, 360] width 1272 height 468
